Goal: Task Accomplishment & Management: Manage account settings

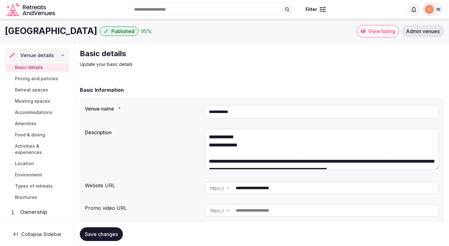
click at [434, 8] on img at bounding box center [429, 9] width 9 height 9
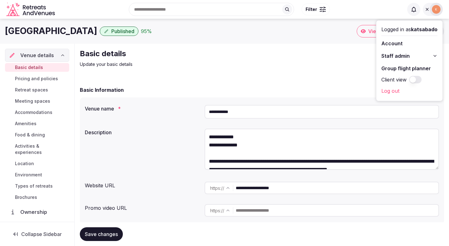
click at [259, 62] on p "Update your basic details" at bounding box center [185, 64] width 210 height 6
click at [49, 32] on h1 "Altéra House" at bounding box center [51, 31] width 92 height 12
click at [326, 50] on div "Basic details Update your basic details" at bounding box center [262, 58] width 365 height 19
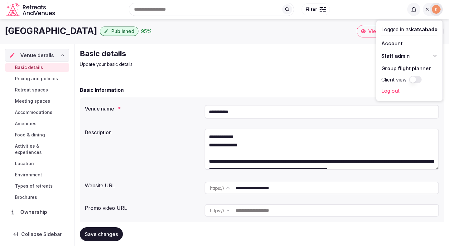
drag, startPoint x: 414, startPoint y: 11, endPoint x: 399, endPoint y: 44, distance: 36.2
click at [408, 16] on div "Logged in as katsabado Account Staff admin Group flight planner Client view Log…" at bounding box center [426, 9] width 36 height 13
click at [398, 56] on span "Staff admin" at bounding box center [396, 55] width 28 height 7
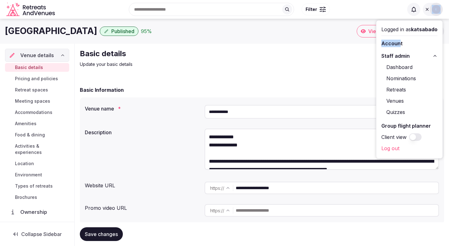
click at [390, 101] on link "Venues" at bounding box center [410, 101] width 56 height 10
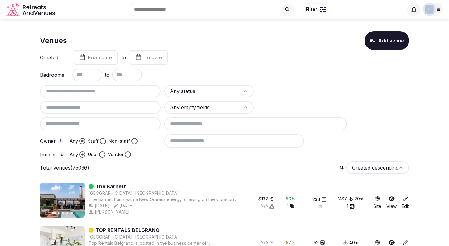
click at [196, 89] on html "Search Popular Destinations Toscana, Italy Riviera Maya, Mexico Indonesia, Bali…" at bounding box center [224, 123] width 449 height 246
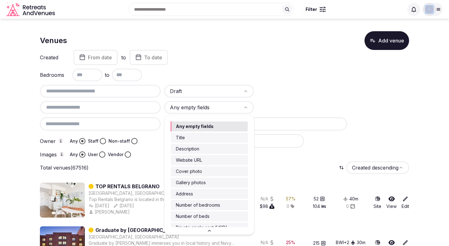
click at [181, 109] on html "Search Popular Destinations Toscana, Italy Riviera Maya, Mexico Indonesia, Bali…" at bounding box center [224, 123] width 449 height 246
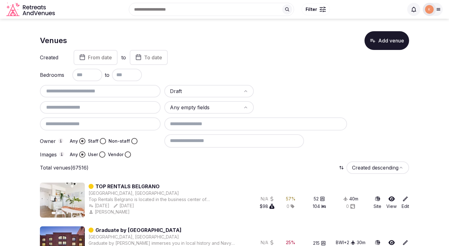
click at [181, 109] on html "Search Popular Destinations Toscana, Italy Riviera Maya, Mexico Indonesia, Bali…" at bounding box center [224, 123] width 449 height 246
click at [101, 110] on input "text" at bounding box center [100, 107] width 116 height 7
click at [101, 92] on input "text" at bounding box center [100, 90] width 116 height 7
type input "******"
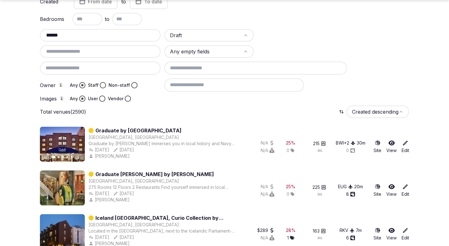
scroll to position [56, 0]
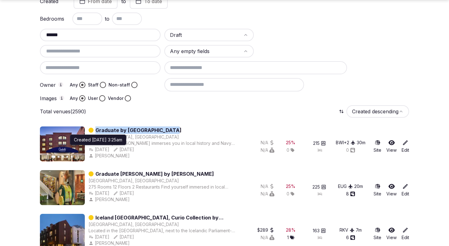
copy div "Aug 27th, 2025"
click at [125, 149] on div "Aug 27th, 2025 Created Aug 27th, 2025, 3:25am Created Aug 27th, 2025, 3:25am Au…" at bounding box center [164, 149] width 150 height 6
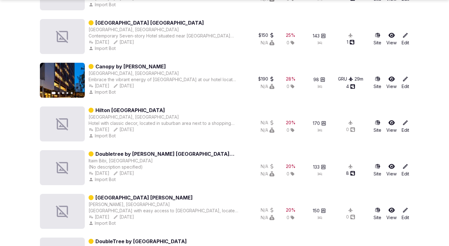
scroll to position [3397, 0]
click at [77, 80] on icon "button" at bounding box center [76, 80] width 2 height 4
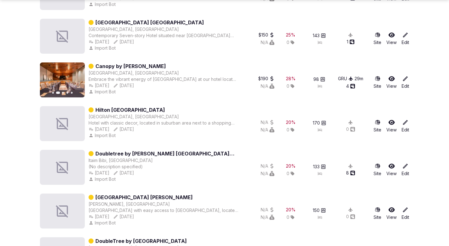
click at [155, 96] on div "Canopy by Hilton Sao Paulo Jardins Jardim Paulista, Brazil Embrace the vibrant …" at bounding box center [164, 79] width 150 height 35
copy div "Oct 12th, 2024"
click at [124, 86] on div "Oct 12th, 2024 Created Oct 12th, 2024, 2:21pm Created Oct 12th, 2024, 2:21pm Au…" at bounding box center [164, 85] width 150 height 6
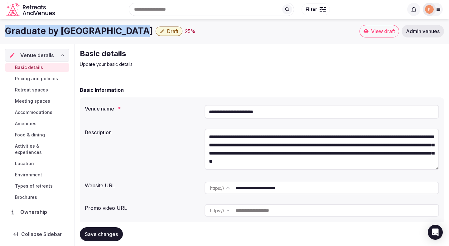
drag, startPoint x: 130, startPoint y: 32, endPoint x: 3, endPoint y: 29, distance: 126.7
click at [3, 29] on div "Graduate by Hilton Annapolis Draft 25 % View draft Admin venues" at bounding box center [224, 31] width 449 height 12
copy h1 "Graduate by [GEOGRAPHIC_DATA]"
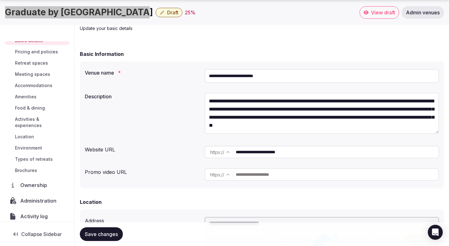
scroll to position [24, 0]
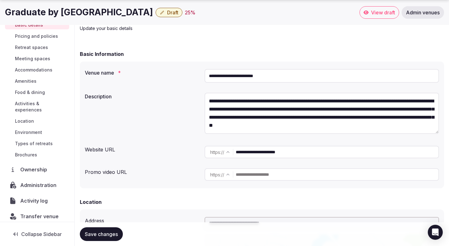
click at [127, 12] on h1 "Graduate by [GEOGRAPHIC_DATA]" at bounding box center [79, 12] width 148 height 12
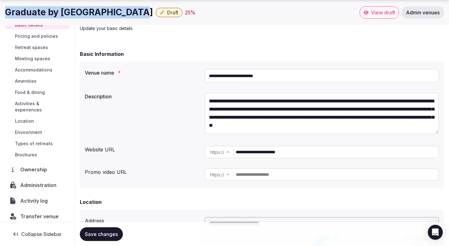
drag, startPoint x: 128, startPoint y: 13, endPoint x: 7, endPoint y: 15, distance: 121.4
click at [7, 15] on h1 "Graduate by [GEOGRAPHIC_DATA]" at bounding box center [79, 12] width 148 height 12
copy h1 "Graduate by [GEOGRAPHIC_DATA]"
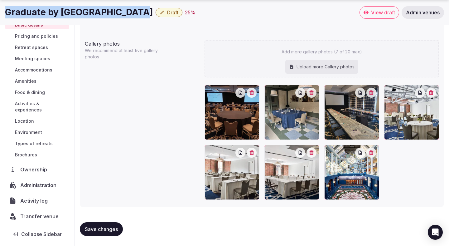
click at [40, 181] on span "Administration" at bounding box center [39, 184] width 39 height 7
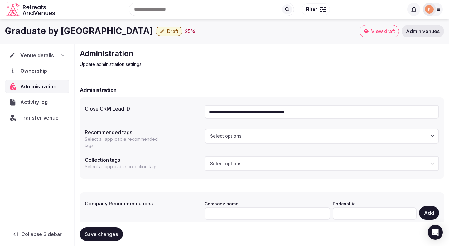
click at [249, 110] on input "**********" at bounding box center [322, 112] width 235 height 14
click at [32, 117] on span "Transfer venue" at bounding box center [39, 117] width 38 height 7
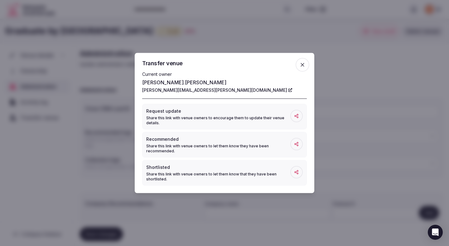
click at [376, 67] on div at bounding box center [224, 123] width 449 height 246
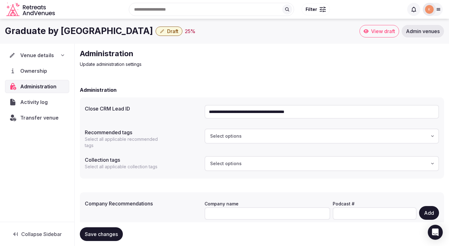
click at [38, 56] on span "Venue details" at bounding box center [37, 54] width 34 height 7
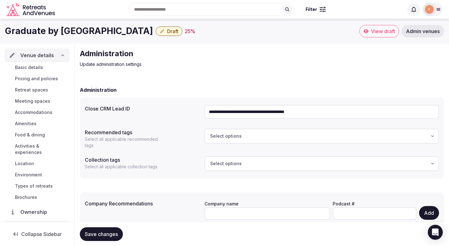
click at [167, 32] on span "Draft" at bounding box center [172, 31] width 11 height 6
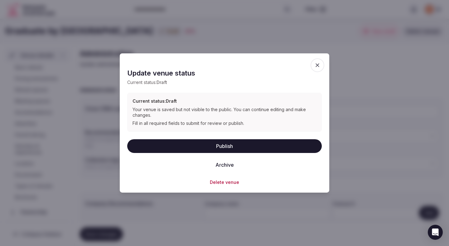
click at [203, 147] on button "Publish" at bounding box center [224, 146] width 195 height 14
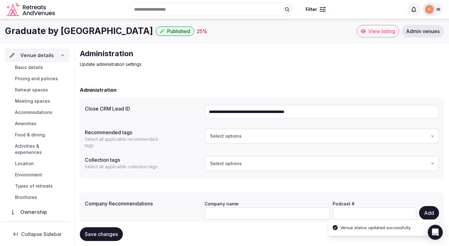
click at [44, 66] on link "Basic details" at bounding box center [37, 67] width 64 height 9
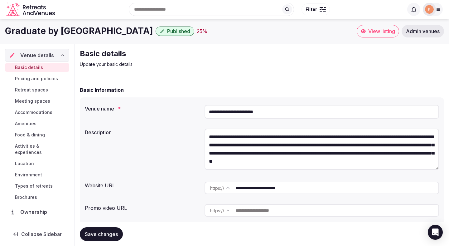
click at [32, 102] on span "Meeting spaces" at bounding box center [32, 101] width 35 height 6
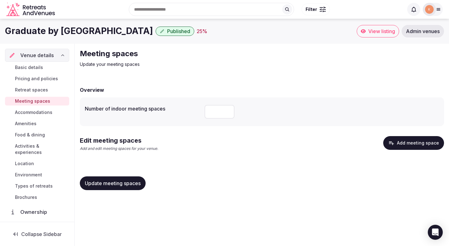
click at [39, 113] on span "Accommodations" at bounding box center [33, 112] width 37 height 6
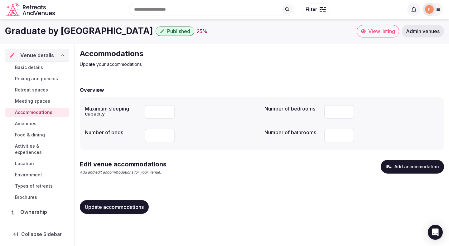
click at [31, 68] on span "Basic details" at bounding box center [29, 67] width 28 height 6
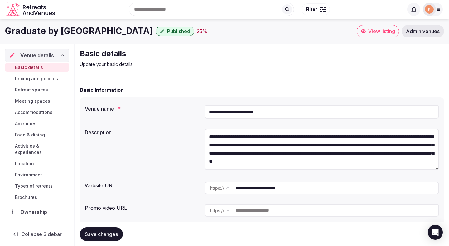
click at [416, 34] on link "Admin venues" at bounding box center [423, 31] width 42 height 12
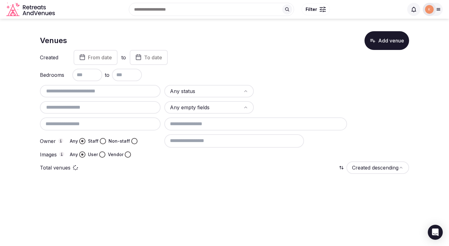
click at [130, 90] on input "text" at bounding box center [100, 90] width 116 height 7
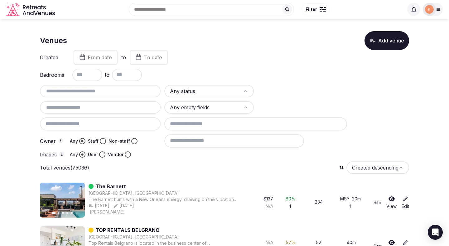
paste input "**********"
click at [127, 94] on input "text" at bounding box center [100, 90] width 116 height 7
paste input "**********"
type input "**********"
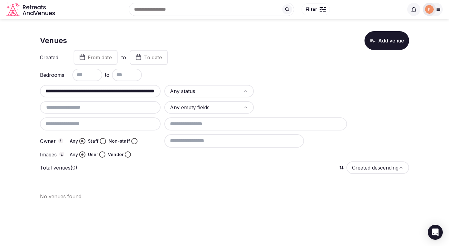
click at [120, 87] on input "**********" at bounding box center [100, 90] width 116 height 7
paste input "**********"
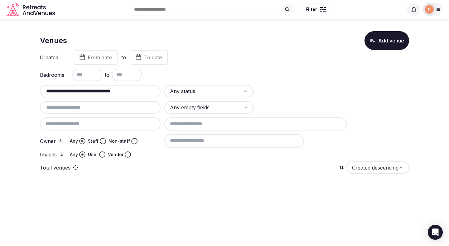
type input "**********"
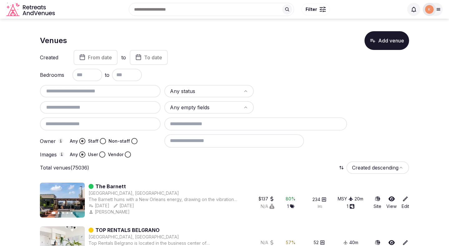
click at [114, 91] on input "text" at bounding box center [100, 90] width 116 height 7
paste input "**********"
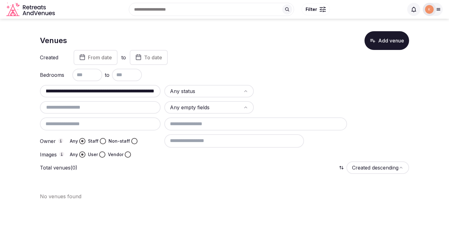
type input "**********"
click at [112, 94] on input "**********" at bounding box center [100, 90] width 116 height 7
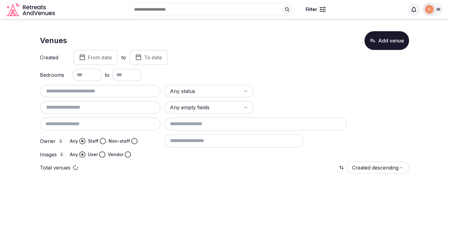
paste input "**********"
type input "**********"
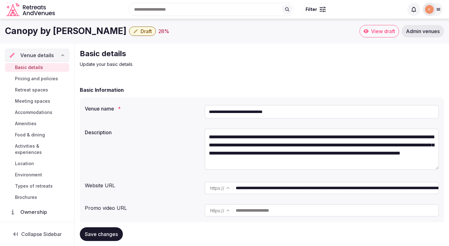
click at [236, 107] on input "**********" at bounding box center [322, 112] width 235 height 14
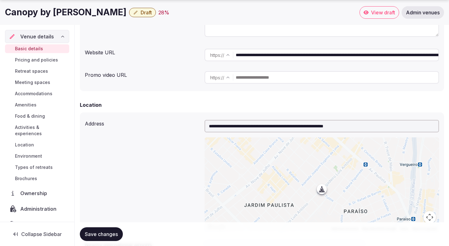
scroll to position [24, 0]
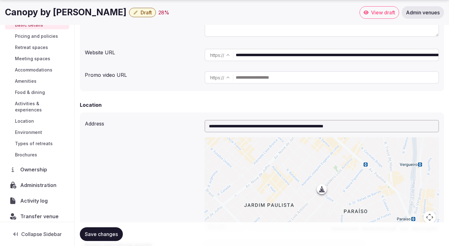
click at [39, 183] on div "Administration" at bounding box center [37, 185] width 64 height 13
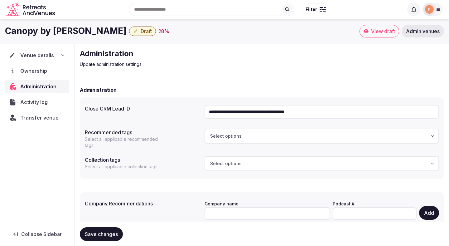
click at [251, 113] on input "**********" at bounding box center [322, 112] width 235 height 14
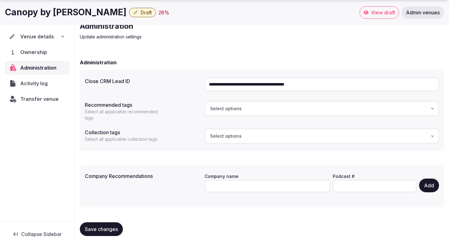
click at [49, 98] on span "Transfer venue" at bounding box center [39, 98] width 38 height 7
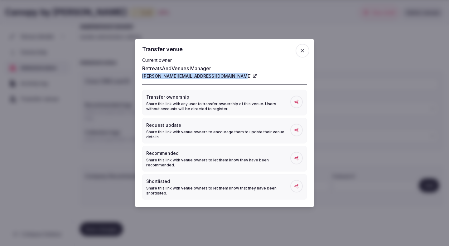
click at [302, 52] on icon "button" at bounding box center [303, 51] width 6 height 6
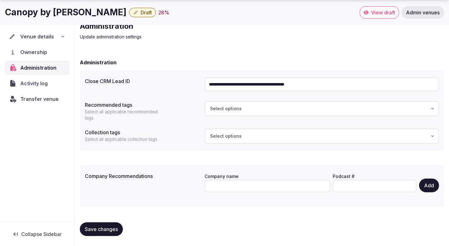
scroll to position [0, 0]
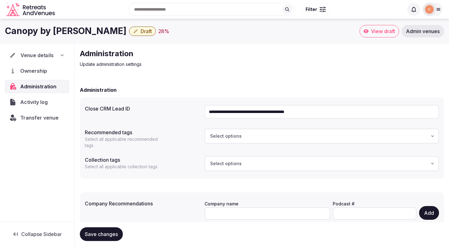
click at [41, 57] on span "Venue details" at bounding box center [37, 54] width 33 height 7
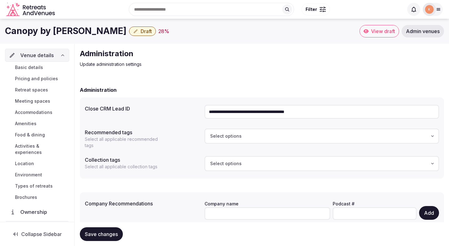
click at [40, 69] on span "Basic details" at bounding box center [29, 67] width 28 height 6
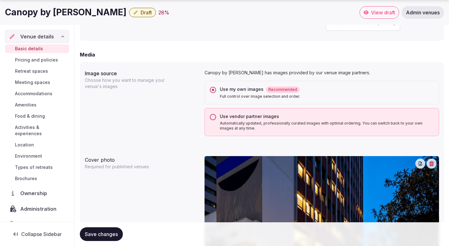
scroll to position [479, 0]
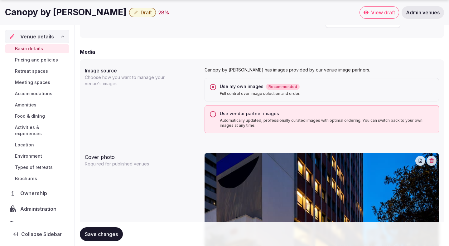
click at [275, 115] on div "Use vendor partner images" at bounding box center [327, 113] width 214 height 6
click at [216, 115] on button "Use vendor partner images Automatically updated, professionally curated images …" at bounding box center [213, 114] width 6 height 6
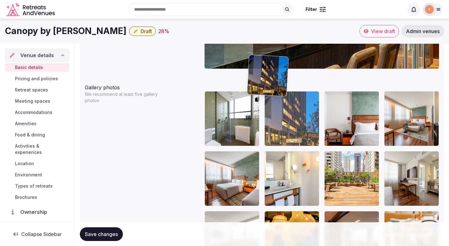
scroll to position [696, 0]
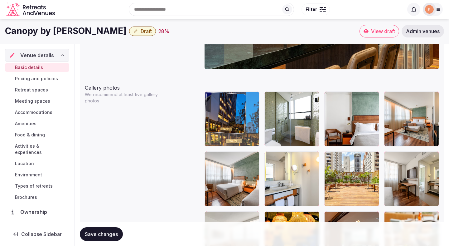
drag, startPoint x: 290, startPoint y: 155, endPoint x: 253, endPoint y: 60, distance: 102.0
click at [253, 60] on body "**********" at bounding box center [224, 107] width 449 height 1607
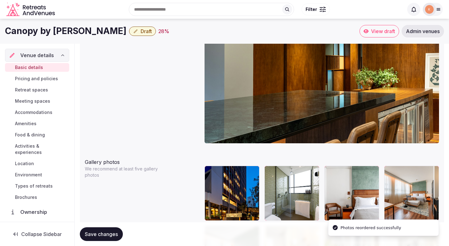
scroll to position [615, 0]
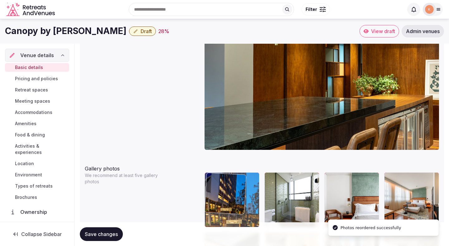
drag, startPoint x: 217, startPoint y: 191, endPoint x: 235, endPoint y: 67, distance: 125.2
click at [235, 67] on body "**********" at bounding box center [224, 188] width 449 height 1607
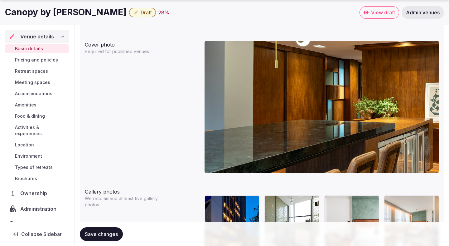
scroll to position [610, 0]
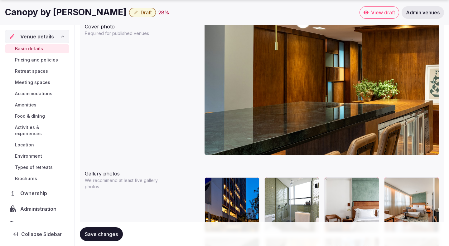
click at [210, 183] on icon at bounding box center [209, 182] width 7 height 7
click at [255, 184] on icon "button" at bounding box center [253, 183] width 5 height 5
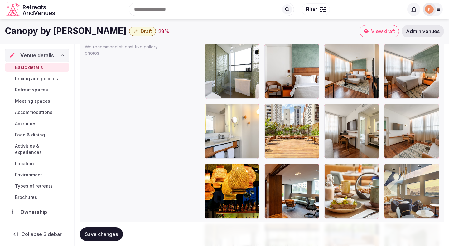
scroll to position [742, 0]
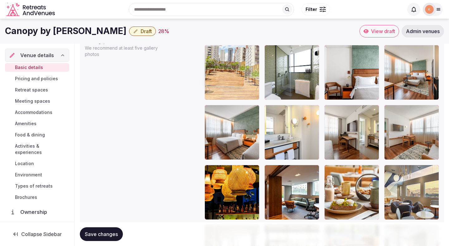
drag, startPoint x: 289, startPoint y: 131, endPoint x: 230, endPoint y: 84, distance: 75.8
click at [230, 84] on body "**********" at bounding box center [224, 61] width 449 height 1607
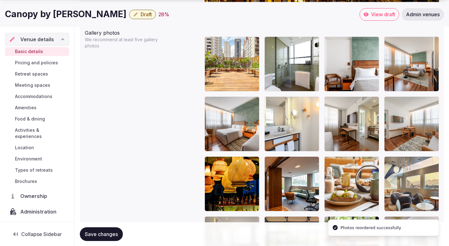
scroll to position [752, 0]
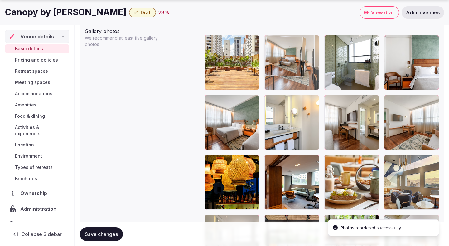
drag, startPoint x: 423, startPoint y: 53, endPoint x: 308, endPoint y: 57, distance: 114.9
click at [308, 57] on body "**********" at bounding box center [224, 51] width 449 height 1607
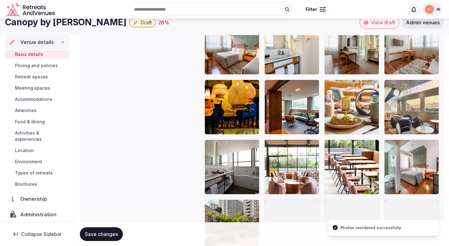
scroll to position [823, 0]
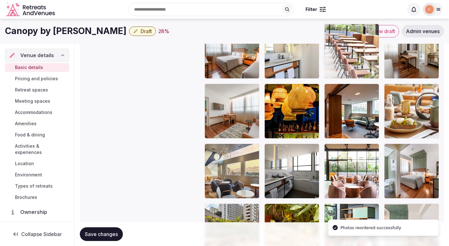
drag, startPoint x: 338, startPoint y: 171, endPoint x: 321, endPoint y: 69, distance: 104.1
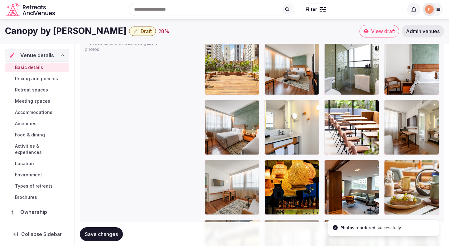
scroll to position [745, 0]
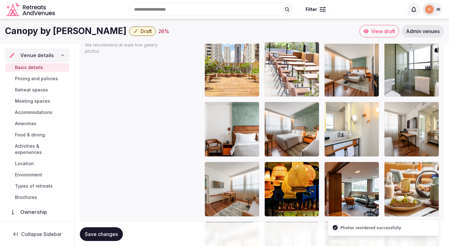
drag, startPoint x: 339, startPoint y: 130, endPoint x: 283, endPoint y: 88, distance: 70.1
click at [283, 88] on body "**********" at bounding box center [224, 58] width 449 height 1607
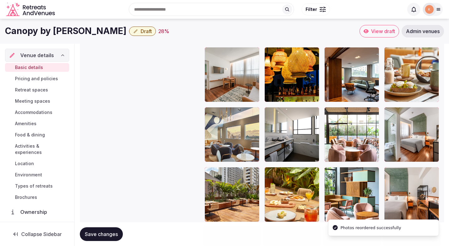
scroll to position [859, 0]
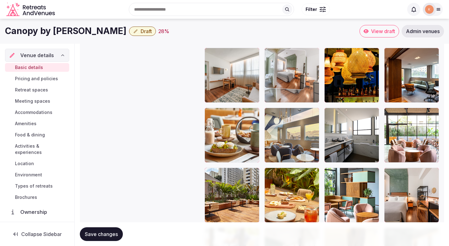
drag, startPoint x: 399, startPoint y: 140, endPoint x: 293, endPoint y: 78, distance: 122.6
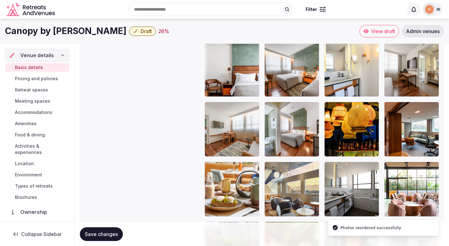
scroll to position [795, 0]
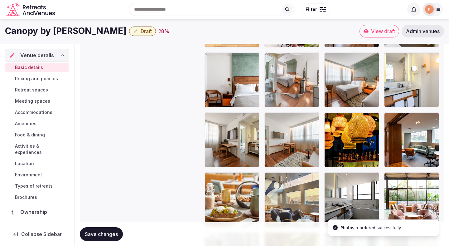
drag, startPoint x: 282, startPoint y: 135, endPoint x: 278, endPoint y: 79, distance: 56.6
click at [278, 79] on body "**********" at bounding box center [224, 8] width 449 height 1607
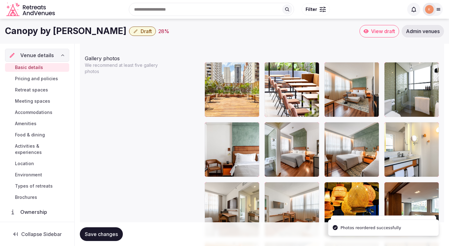
scroll to position [723, 0]
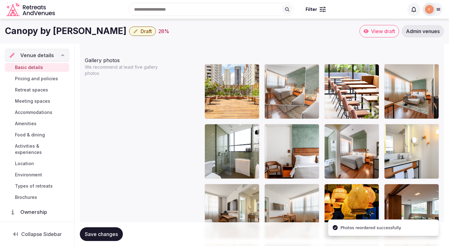
drag, startPoint x: 346, startPoint y: 142, endPoint x: 295, endPoint y: 81, distance: 79.6
click at [295, 81] on body "**********" at bounding box center [224, 80] width 449 height 1607
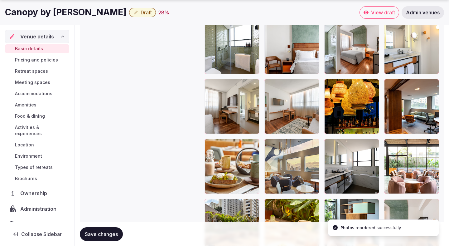
scroll to position [830, 0]
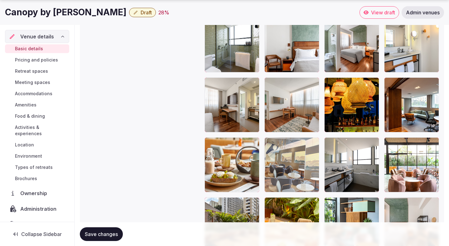
drag, startPoint x: 292, startPoint y: 164, endPoint x: 289, endPoint y: 187, distance: 23.3
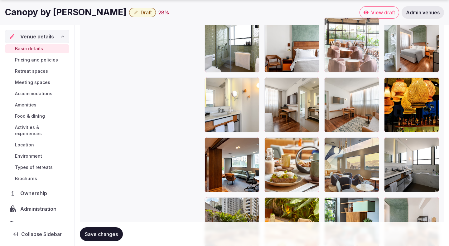
drag, startPoint x: 410, startPoint y: 180, endPoint x: 379, endPoint y: 77, distance: 107.3
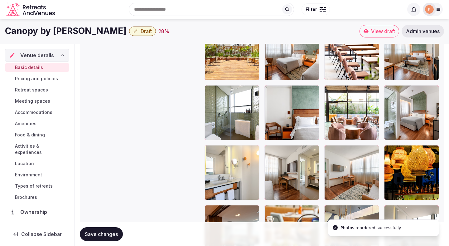
scroll to position [743, 0]
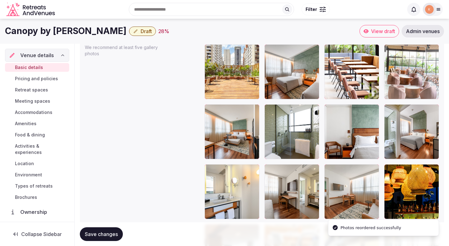
drag, startPoint x: 350, startPoint y: 123, endPoint x: 405, endPoint y: 70, distance: 75.9
click at [405, 70] on body "**********" at bounding box center [224, 60] width 449 height 1607
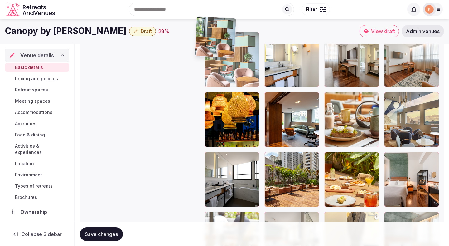
scroll to position [874, 0]
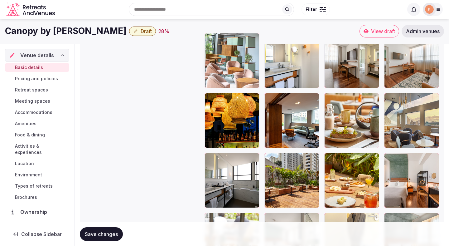
drag, startPoint x: 361, startPoint y: 165, endPoint x: 242, endPoint y: 72, distance: 151.7
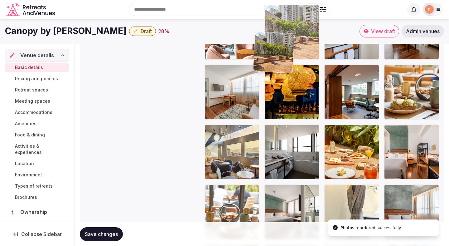
scroll to position [902, 0]
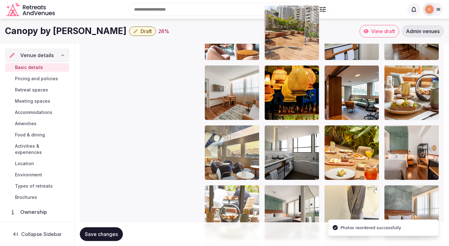
drag, startPoint x: 293, startPoint y: 134, endPoint x: 283, endPoint y: 50, distance: 84.2
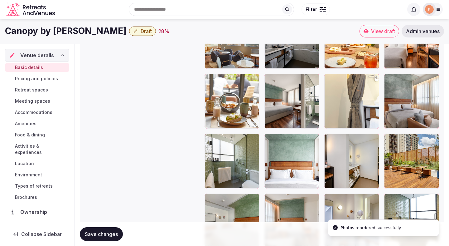
scroll to position [987, 0]
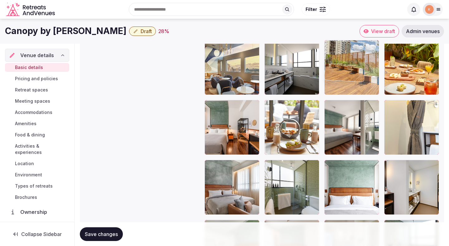
drag, startPoint x: 395, startPoint y: 187, endPoint x: 341, endPoint y: 86, distance: 114.8
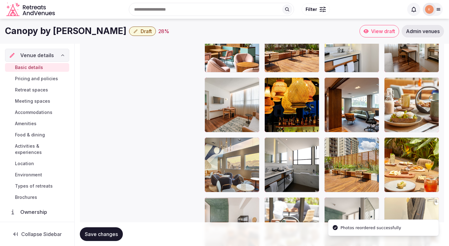
scroll to position [884, 0]
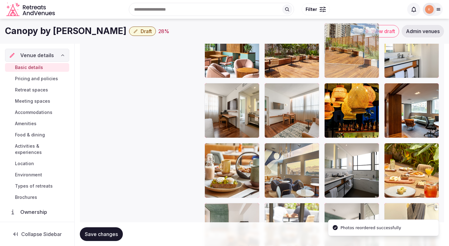
drag, startPoint x: 346, startPoint y: 169, endPoint x: 338, endPoint y: 70, distance: 99.6
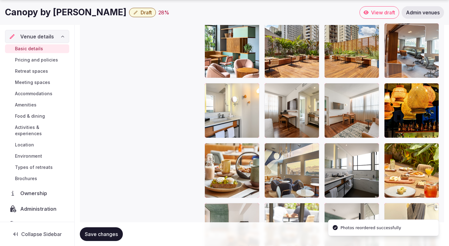
drag, startPoint x: 419, startPoint y: 122, endPoint x: 398, endPoint y: 75, distance: 52.0
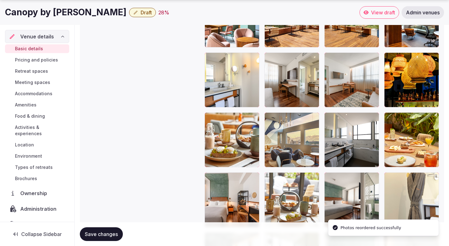
scroll to position [925, 0]
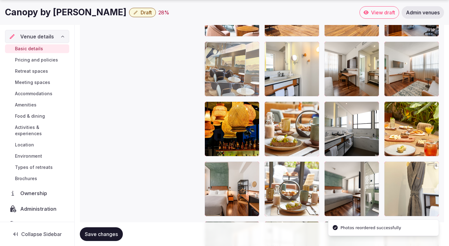
drag, startPoint x: 291, startPoint y: 135, endPoint x: 228, endPoint y: 76, distance: 85.9
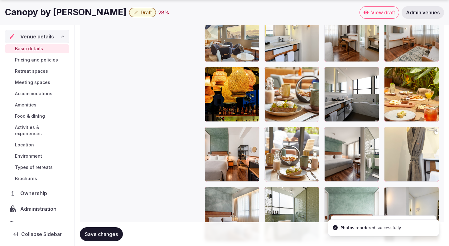
scroll to position [961, 0]
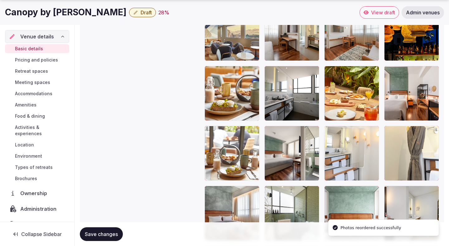
drag, startPoint x: 293, startPoint y: 55, endPoint x: 371, endPoint y: 168, distance: 137.8
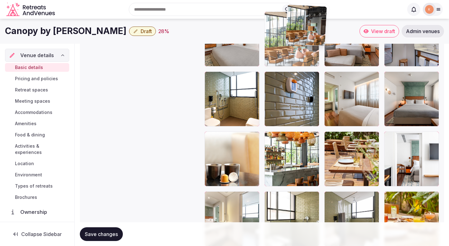
scroll to position [1195, 0]
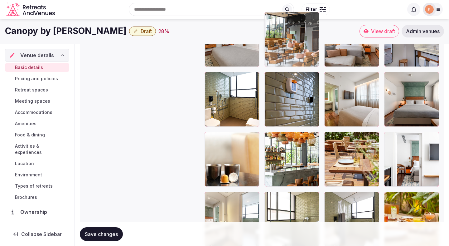
drag, startPoint x: 359, startPoint y: 170, endPoint x: 306, endPoint y: 93, distance: 93.5
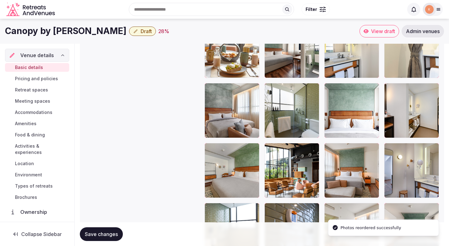
scroll to position [1056, 0]
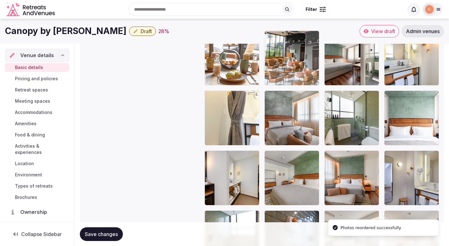
drag, startPoint x: 283, startPoint y: 180, endPoint x: 305, endPoint y: 68, distance: 113.6
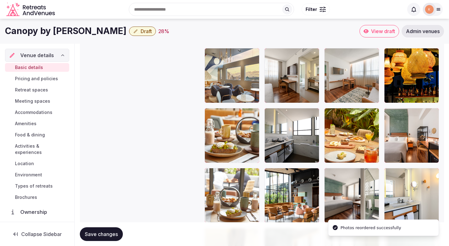
scroll to position [914, 0]
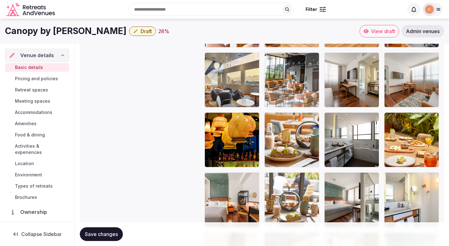
drag, startPoint x: 288, startPoint y: 201, endPoint x: 281, endPoint y: 82, distance: 119.8
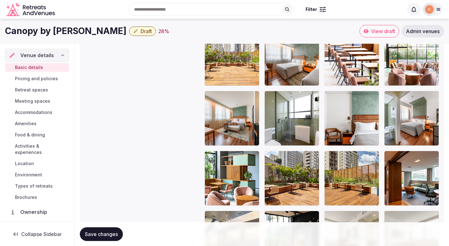
scroll to position [756, 0]
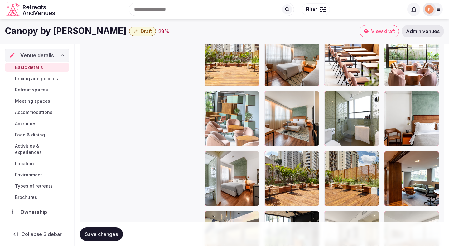
drag, startPoint x: 233, startPoint y: 177, endPoint x: 232, endPoint y: 123, distance: 53.4
click at [232, 123] on body "**********" at bounding box center [224, 47] width 449 height 1607
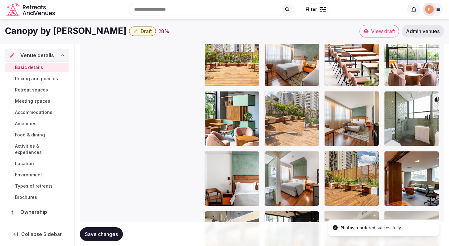
drag, startPoint x: 281, startPoint y: 173, endPoint x: 275, endPoint y: 117, distance: 56.9
click at [275, 117] on body "**********" at bounding box center [224, 47] width 449 height 1607
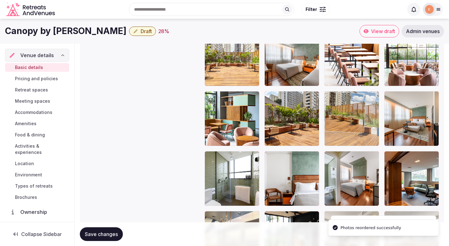
drag, startPoint x: 342, startPoint y: 171, endPoint x: 331, endPoint y: 119, distance: 52.6
click at [331, 119] on body "**********" at bounding box center [224, 47] width 449 height 1607
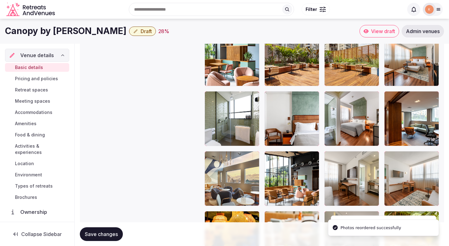
scroll to position [814, 0]
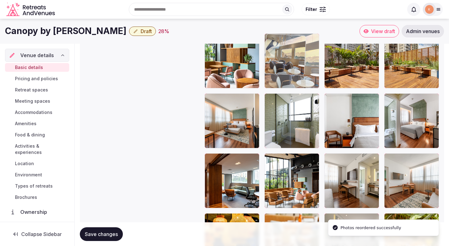
drag, startPoint x: 237, startPoint y: 177, endPoint x: 279, endPoint y: 76, distance: 109.3
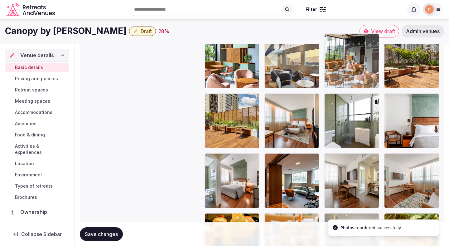
drag, startPoint x: 289, startPoint y: 192, endPoint x: 329, endPoint y: 96, distance: 104.0
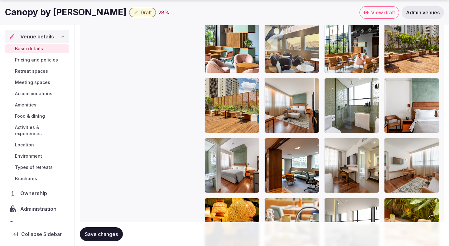
scroll to position [835, 0]
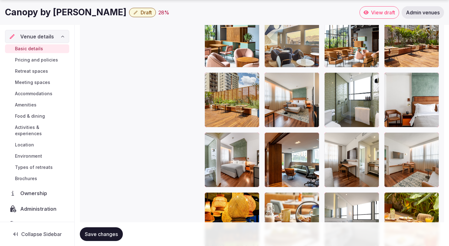
click at [110, 233] on span "Save changes" at bounding box center [101, 234] width 33 height 6
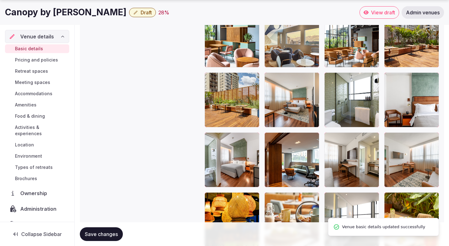
click at [152, 14] on span "Draft" at bounding box center [146, 12] width 11 height 6
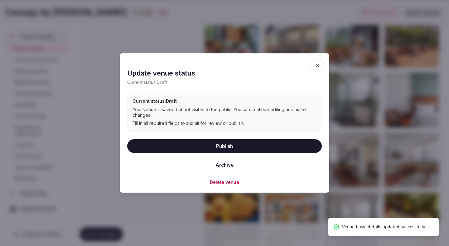
click at [219, 147] on button "Publish" at bounding box center [224, 146] width 195 height 14
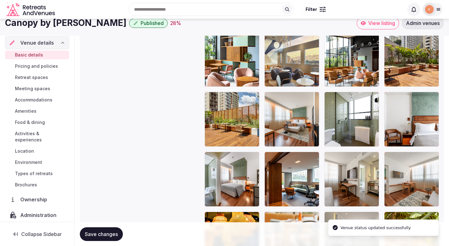
scroll to position [791, 0]
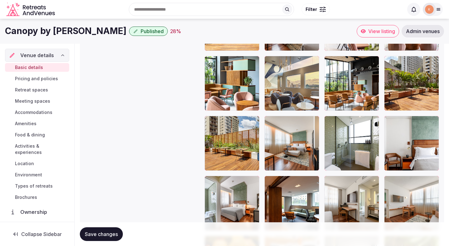
copy h1 "Canopy by [PERSON_NAME]"
drag, startPoint x: 155, startPoint y: 32, endPoint x: 6, endPoint y: 34, distance: 148.9
click at [6, 34] on h1 "Canopy by [PERSON_NAME]" at bounding box center [66, 31] width 122 height 12
